Goal: Information Seeking & Learning: Learn about a topic

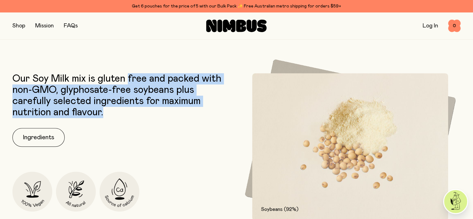
scroll to position [254, 0]
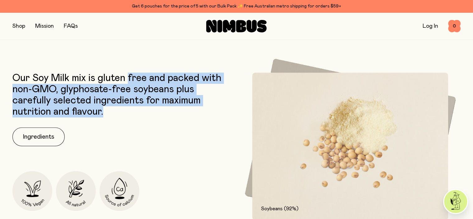
click at [157, 123] on div "Our Soy Milk mix is gluten free and packed with non-GMO, glyphosate-free soybea…" at bounding box center [122, 145] width 221 height 147
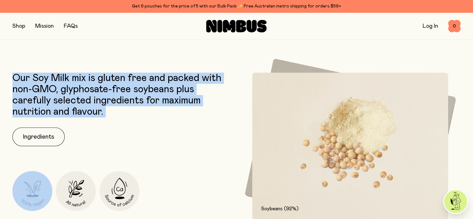
click at [157, 123] on div "Our Soy Milk mix is gluten free and packed with non-GMO, glyphosate-free soybea…" at bounding box center [122, 145] width 221 height 147
click at [133, 96] on p "Our Soy Milk mix is gluten free and packed with non-GMO, glyphosate-free soybea…" at bounding box center [122, 94] width 221 height 45
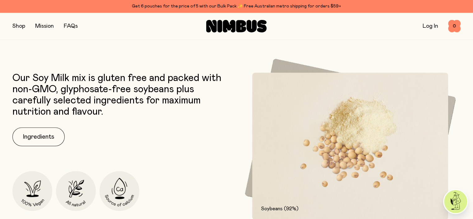
click at [133, 96] on p "Our Soy Milk mix is gluten free and packed with non-GMO, glyphosate-free soybea…" at bounding box center [122, 94] width 221 height 45
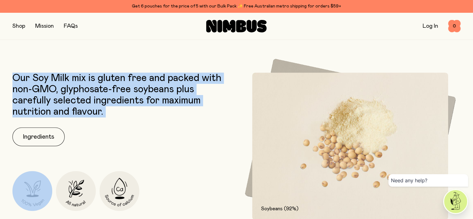
click at [137, 108] on p "Our Soy Milk mix is gluten free and packed with non-GMO, glyphosate-free soybea…" at bounding box center [122, 94] width 221 height 45
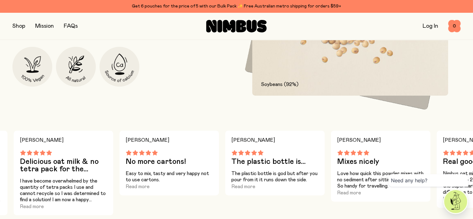
scroll to position [378, 0]
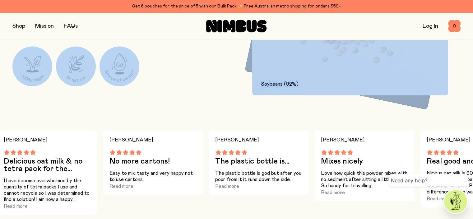
drag, startPoint x: 172, startPoint y: 101, endPoint x: 0, endPoint y: 69, distance: 174.9
click at [0, 69] on div "Our Soy Milk mix is gluten free and packed with non-GMO, glyphosate-free soybea…" at bounding box center [236, 81] width 473 height 267
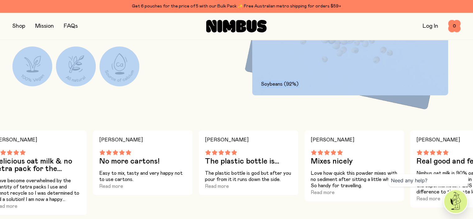
click at [178, 95] on div "Our Soy Milk mix is gluten free and packed with non-GMO, glyphosate-free soybea…" at bounding box center [122, 21] width 221 height 147
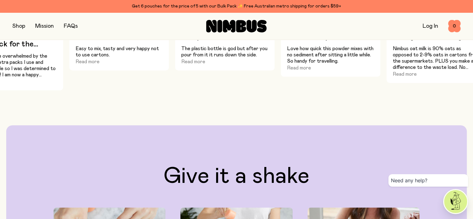
scroll to position [658, 0]
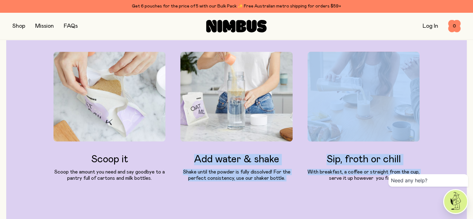
drag, startPoint x: 179, startPoint y: 169, endPoint x: 329, endPoint y: 222, distance: 159.5
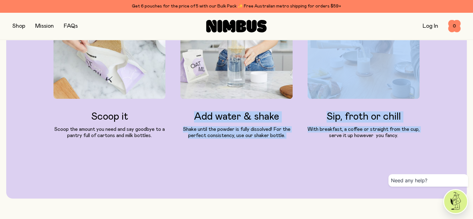
click at [268, 122] on h3 "Add water & shake" at bounding box center [236, 116] width 112 height 11
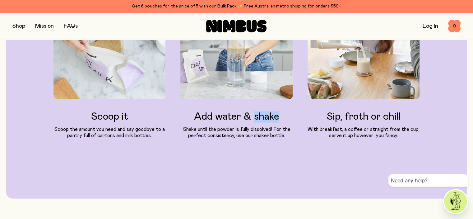
click at [268, 122] on h3 "Add water & shake" at bounding box center [236, 116] width 112 height 11
click at [263, 138] on p "Shake until the powder is fully dissolved! For the perfect consistency, use our…" at bounding box center [236, 132] width 112 height 12
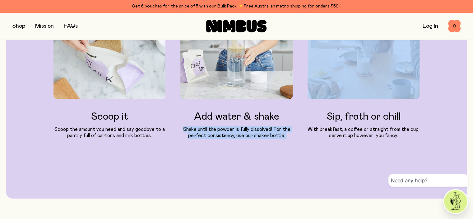
drag, startPoint x: 263, startPoint y: 158, endPoint x: 254, endPoint y: 156, distance: 8.8
click at [263, 138] on p "Shake until the powder is fully dissolved! For the perfect consistency, use our…" at bounding box center [236, 132] width 112 height 12
click at [265, 158] on div "Scoop it Scoop the amount you need and say goodbye to a pantry full of cartons …" at bounding box center [237, 83] width 366 height 149
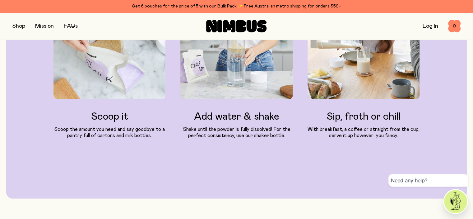
click at [291, 158] on div "Scoop it Scoop the amount you need and say goodbye to a pantry full of cartons …" at bounding box center [237, 83] width 366 height 149
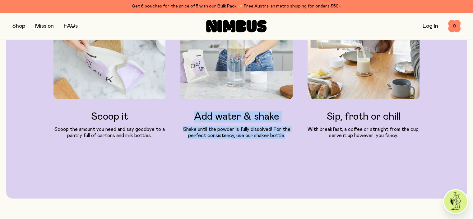
drag, startPoint x: 291, startPoint y: 153, endPoint x: 188, endPoint y: 125, distance: 106.9
click at [188, 125] on div "Scoop it Scoop the amount you need and say goodbye to a pantry full of cartons …" at bounding box center [237, 73] width 366 height 129
click at [188, 125] on div "Add water & shake Shake until the powder is fully dissolved! For the perfect co…" at bounding box center [236, 73] width 112 height 129
drag, startPoint x: 178, startPoint y: 125, endPoint x: 270, endPoint y: 152, distance: 95.7
click at [270, 138] on div "Scoop it Scoop the amount you need and say goodbye to a pantry full of cartons …" at bounding box center [237, 73] width 366 height 129
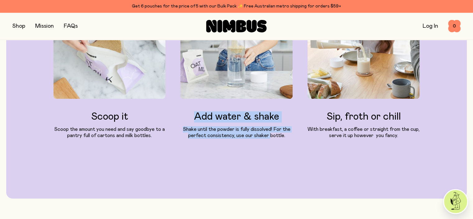
click at [270, 138] on p "Shake until the powder is fully dissolved! For the perfect consistency, use our…" at bounding box center [236, 132] width 112 height 12
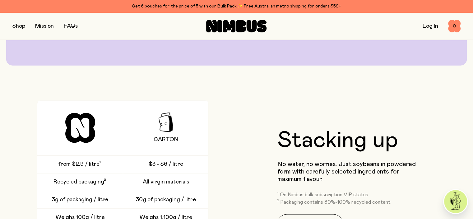
scroll to position [918, 0]
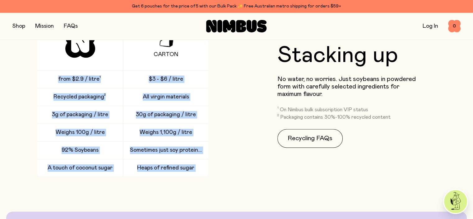
drag, startPoint x: 80, startPoint y: 130, endPoint x: 223, endPoint y: 215, distance: 166.7
click at [223, 215] on div "Our Soy Milk mix is gluten free and packed with non-GMO, glyphosate-free soybea…" at bounding box center [236, 41] width 473 height 1266
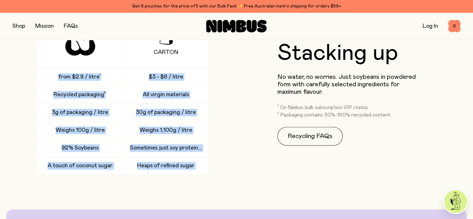
click at [222, 174] on div "Carton from $2.9 / litre $3 - $6 / litre Recycled packaging All virgin material…" at bounding box center [122, 93] width 221 height 161
click at [200, 174] on div "Heaps of refined sugar" at bounding box center [166, 165] width 86 height 17
drag, startPoint x: 194, startPoint y: 183, endPoint x: 33, endPoint y: 83, distance: 190.1
click at [33, 83] on div "Carton from $2.9 / litre $3 - $6 / litre Recycled packaging All virgin material…" at bounding box center [122, 93] width 221 height 161
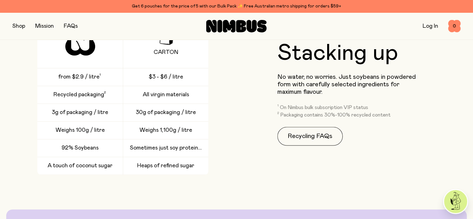
click at [33, 83] on div "Carton from $2.9 / litre $3 - $6 / litre Recycled packaging All virgin material…" at bounding box center [122, 93] width 221 height 161
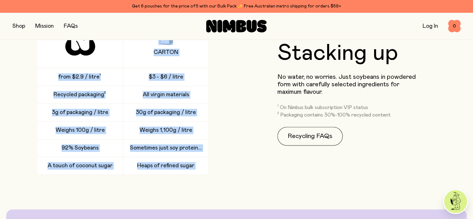
drag, startPoint x: 43, startPoint y: 61, endPoint x: 203, endPoint y: 198, distance: 210.3
click at [203, 198] on div "Our Soy Milk mix is gluten free and packed with non-GMO, glyphosate-free soybea…" at bounding box center [236, 39] width 473 height 1266
click at [206, 174] on div "Heaps of refined sugar" at bounding box center [166, 165] width 86 height 17
drag, startPoint x: 201, startPoint y: 186, endPoint x: 68, endPoint y: 48, distance: 191.6
click at [68, 48] on div "Carton from $2.9 / litre $3 - $6 / litre Recycled packaging All virgin material…" at bounding box center [122, 93] width 171 height 161
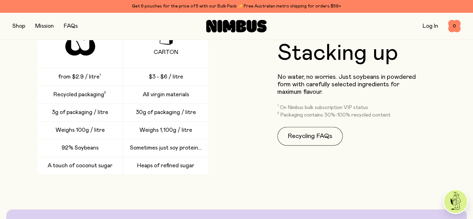
click at [41, 53] on div at bounding box center [80, 40] width 86 height 55
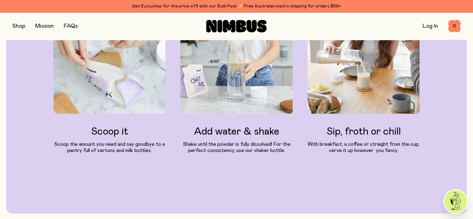
scroll to position [0, 0]
